Goal: Task Accomplishment & Management: Use online tool/utility

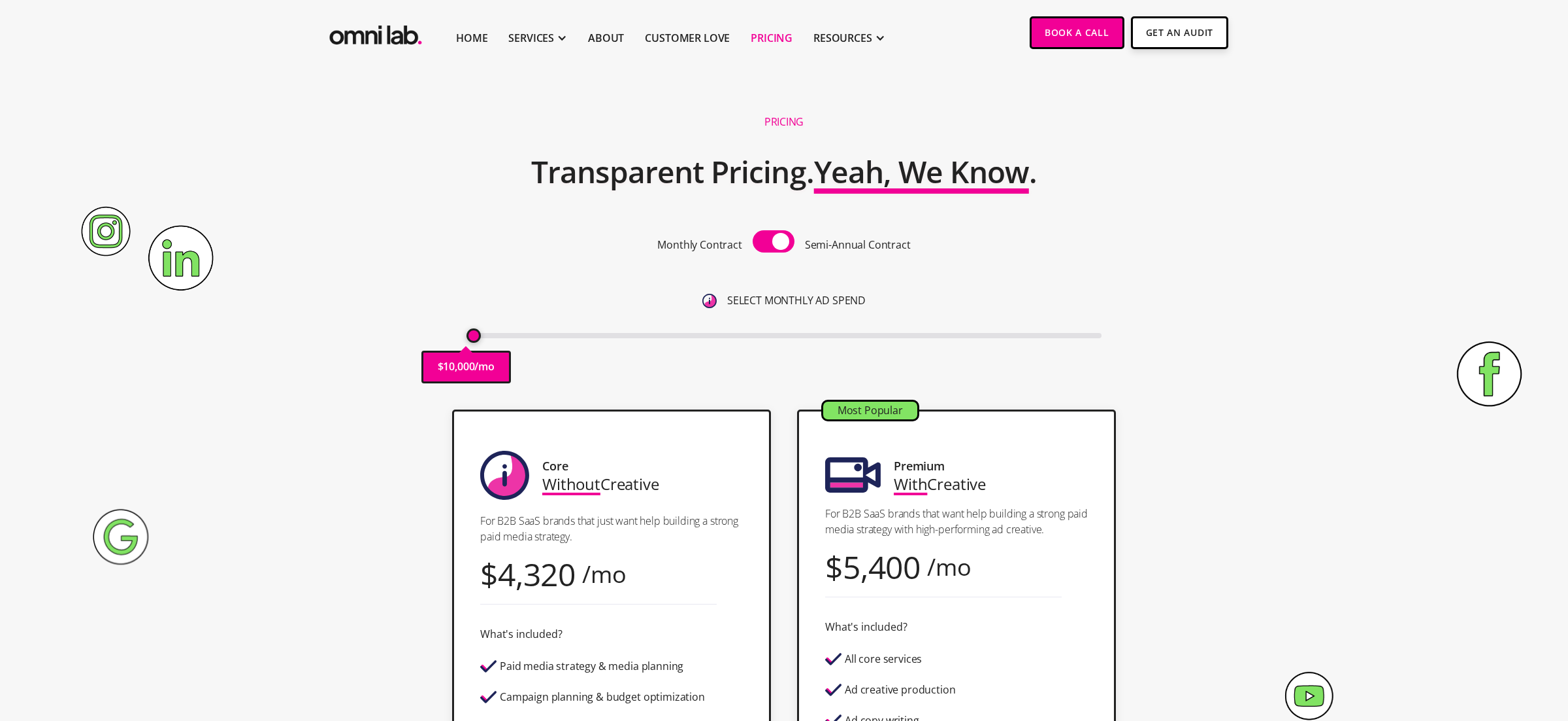
click at [781, 240] on span at bounding box center [774, 241] width 42 height 22
click at [774, 243] on input "checkbox" at bounding box center [774, 243] width 0 height 0
type input "10000"
drag, startPoint x: 473, startPoint y: 334, endPoint x: 373, endPoint y: 348, distance: 101.0
click at [377, 346] on div "Pricing Transparent Pricing. Yeah, We Know . Monthly Contract Semi-Annual Contr…" at bounding box center [784, 251] width 821 height 292
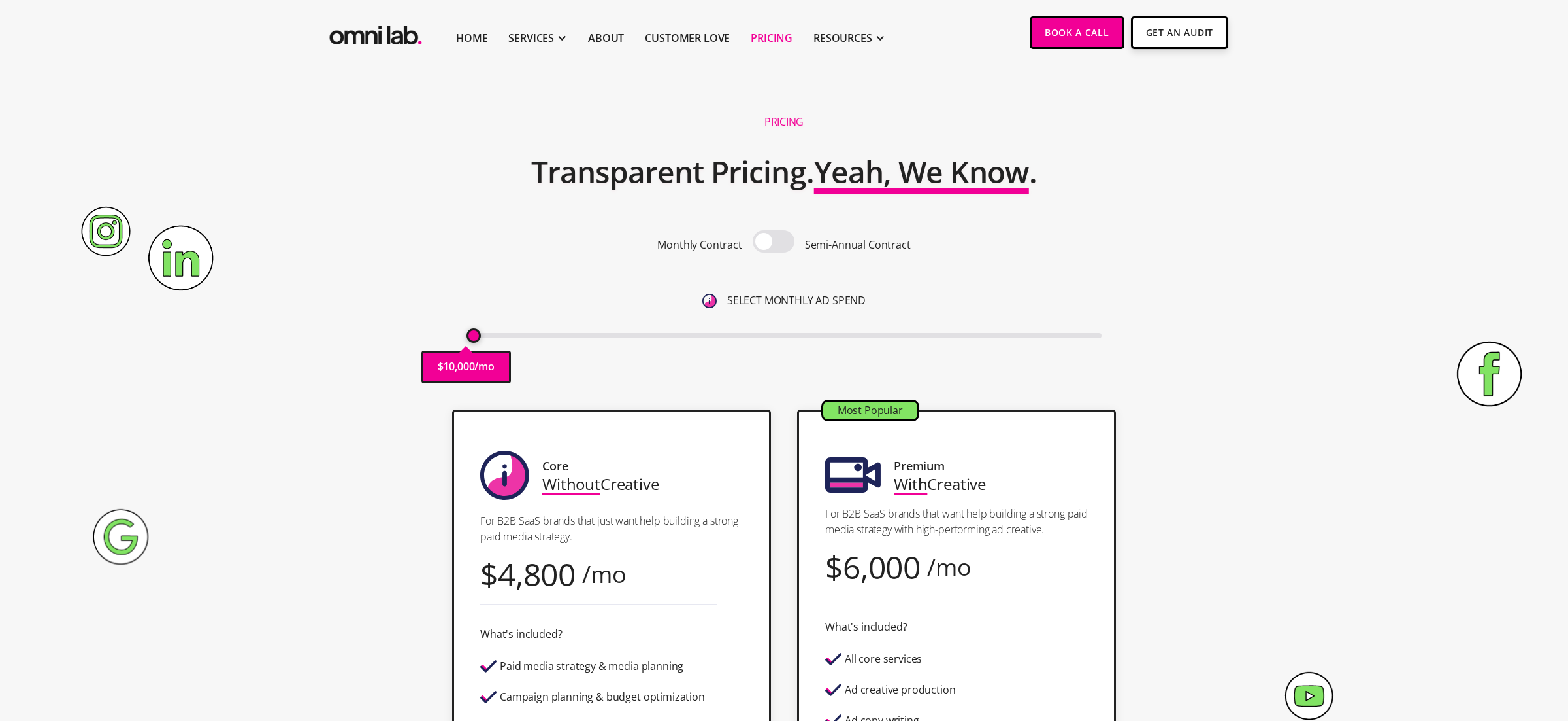
click at [773, 249] on span at bounding box center [774, 241] width 42 height 22
click at [774, 243] on input "checkbox" at bounding box center [774, 243] width 0 height 0
click at [786, 251] on span at bounding box center [774, 241] width 42 height 22
click at [774, 243] on input "checkbox" at bounding box center [774, 243] width 0 height 0
